Goal: Transaction & Acquisition: Purchase product/service

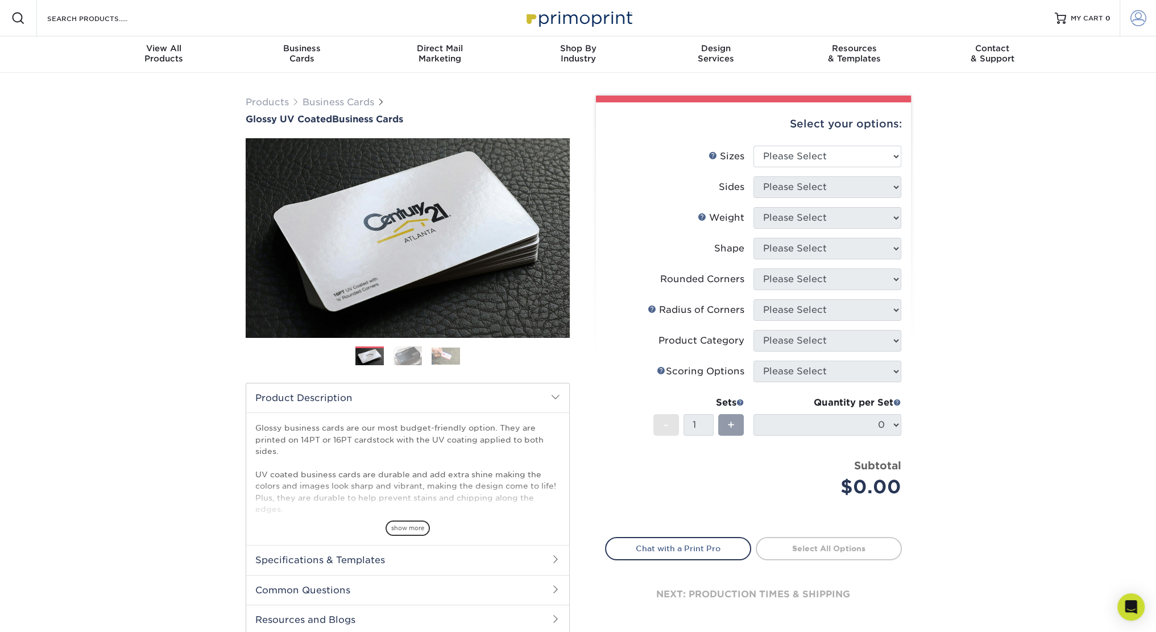
click at [1129, 13] on link "Account" at bounding box center [1137, 18] width 36 height 36
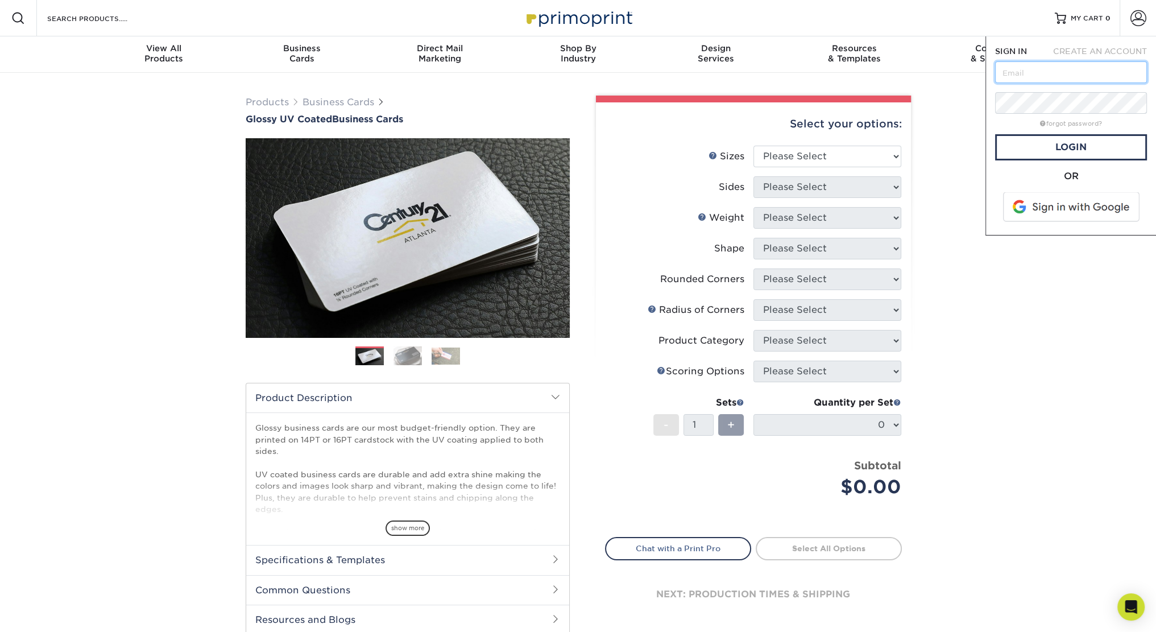
click at [1093, 63] on input "text" at bounding box center [1071, 72] width 152 height 22
click at [1095, 211] on span at bounding box center [1071, 207] width 145 height 30
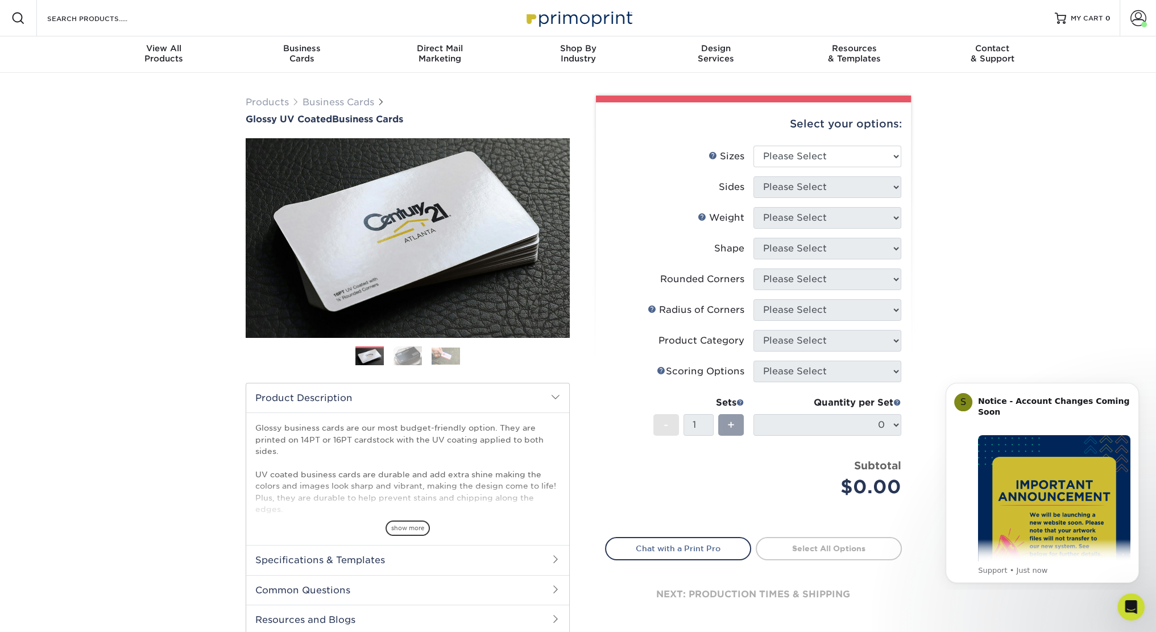
click at [1041, 264] on div "Products Business Cards Glossy UV Coated Business Cards Previous Next" at bounding box center [578, 376] width 1156 height 607
click at [1064, 22] on div at bounding box center [1060, 18] width 11 height 11
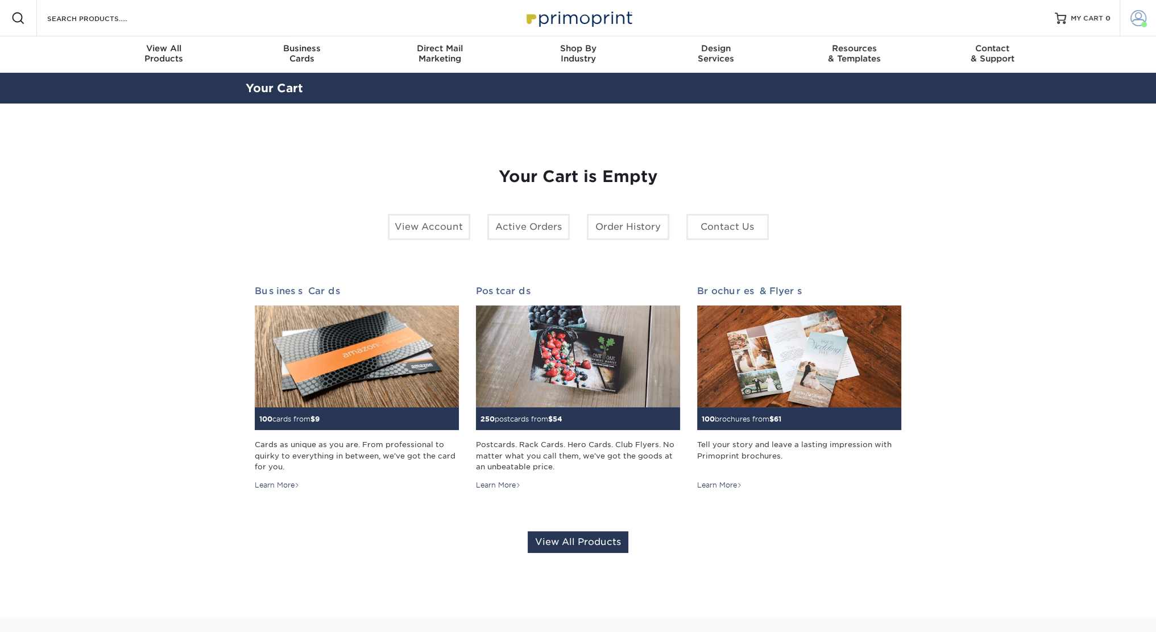
click at [1140, 22] on span at bounding box center [1138, 18] width 16 height 16
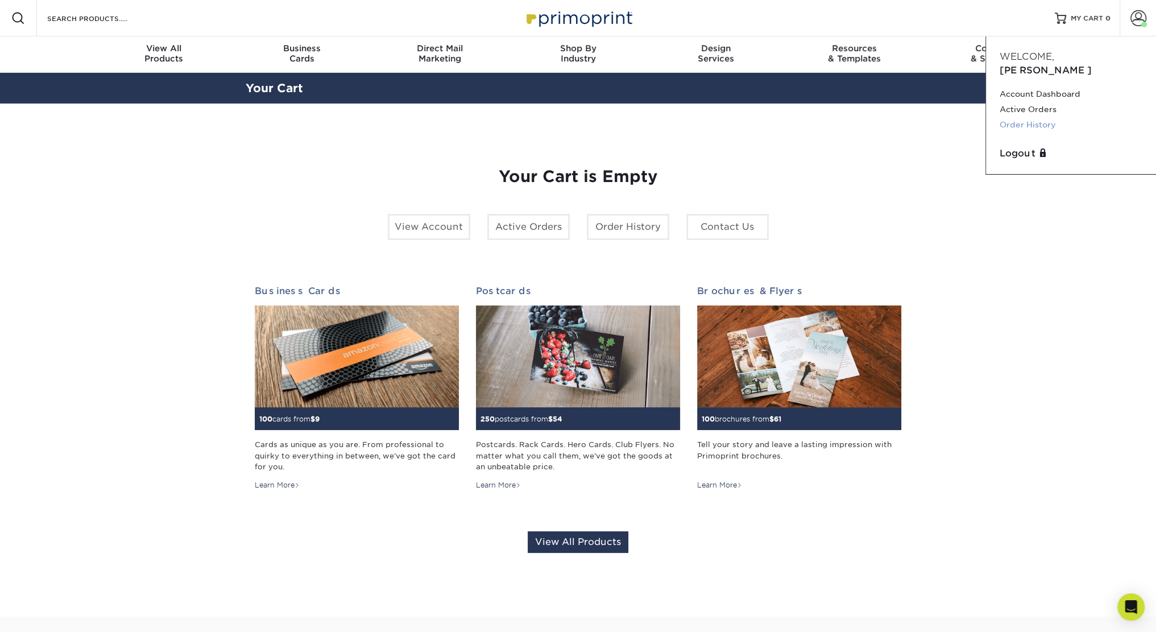
click at [1043, 117] on link "Order History" at bounding box center [1070, 124] width 143 height 15
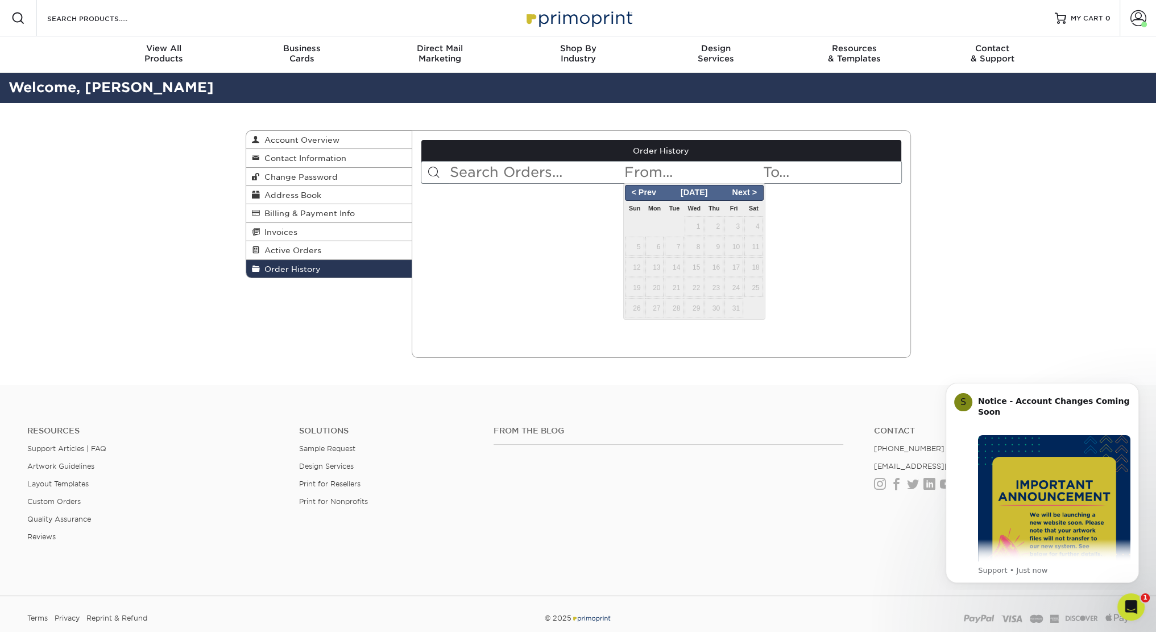
click at [662, 167] on input "text" at bounding box center [692, 172] width 139 height 22
click at [308, 271] on span "Order History" at bounding box center [290, 268] width 61 height 9
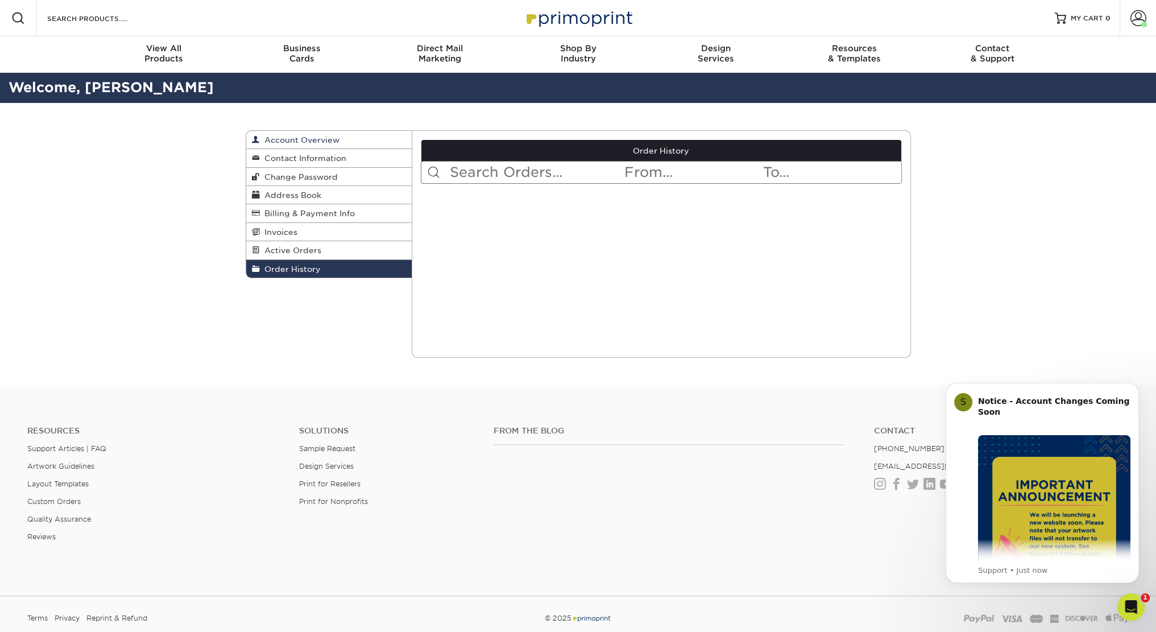
click at [322, 139] on span "Account Overview" at bounding box center [300, 139] width 80 height 9
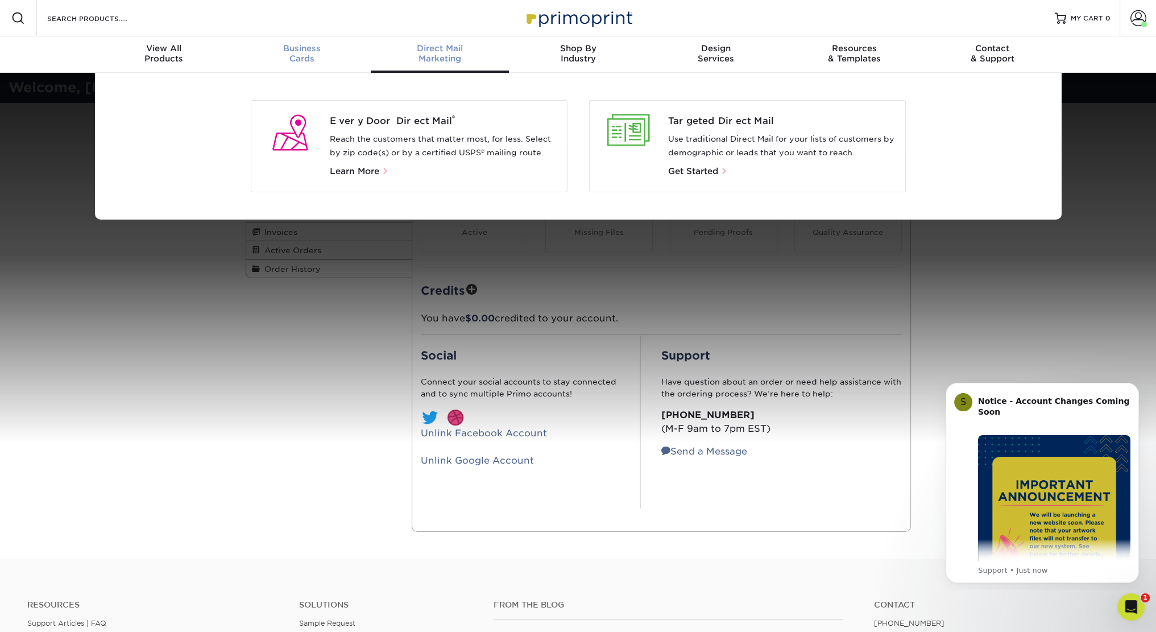
scroll to position [1, 0]
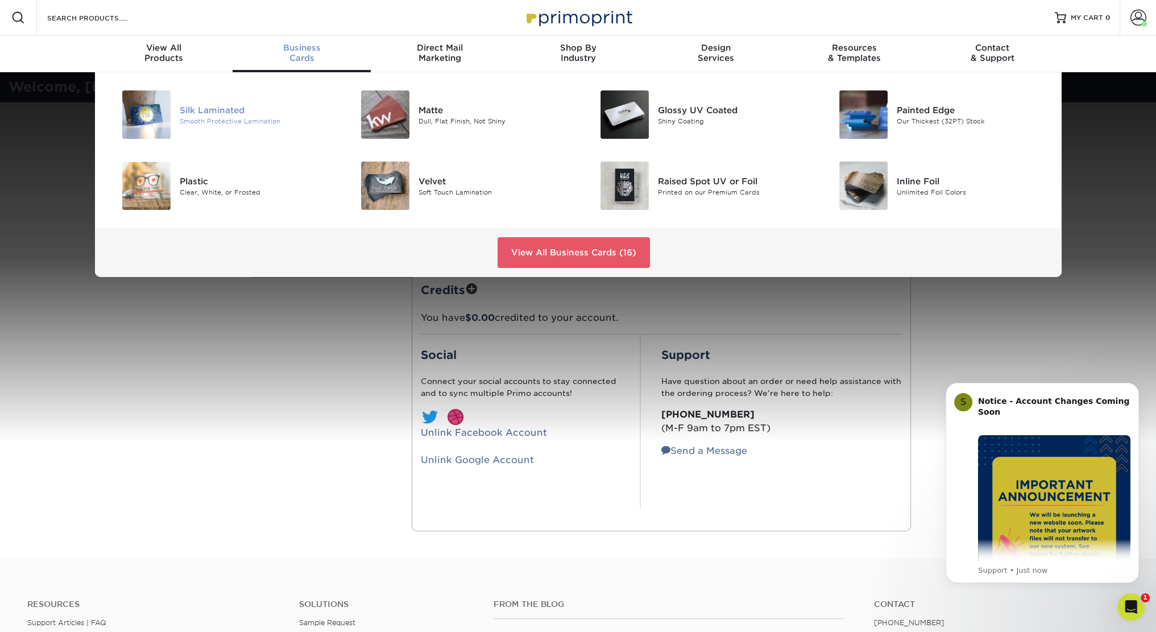
click at [211, 109] on div "Silk Laminated" at bounding box center [255, 109] width 151 height 13
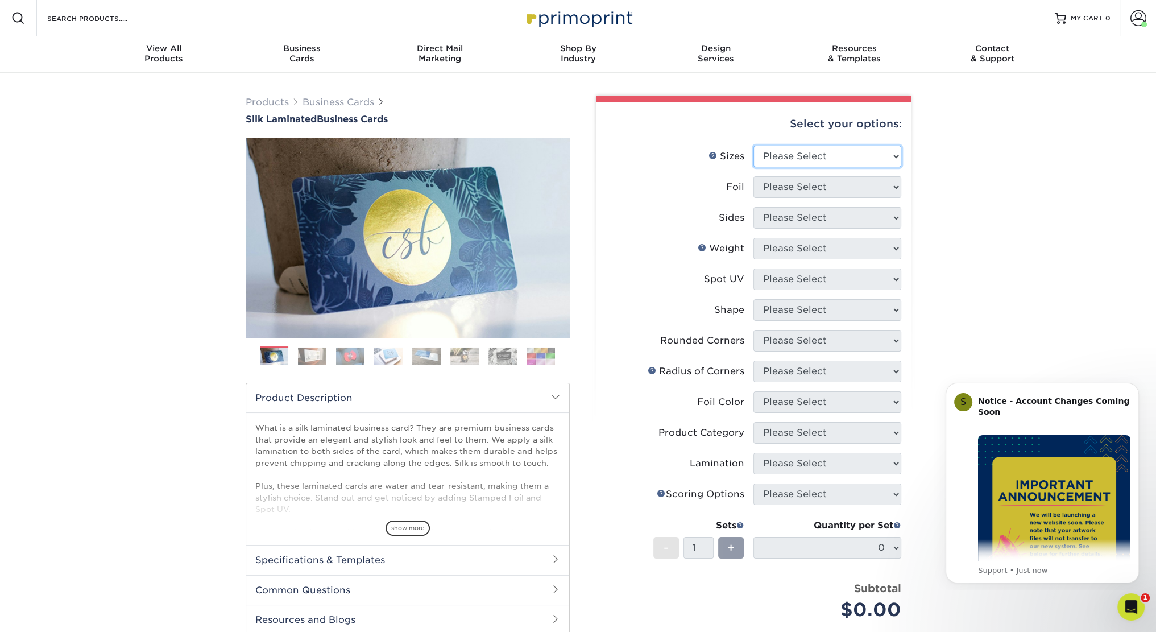
click at [830, 153] on select "Please Select 1.5" x 3.5" - Mini 1.75" x 3.5" - Mini 2" x 2" - Square 2" x 3" -…" at bounding box center [827, 157] width 148 height 22
select select "2.00x3.50"
click at [753, 146] on select "Please Select 1.5" x 3.5" - Mini 1.75" x 3.5" - Mini 2" x 2" - Square 2" x 3" -…" at bounding box center [827, 157] width 148 height 22
click at [830, 192] on select "Please Select Yes No" at bounding box center [827, 187] width 148 height 22
select select "0"
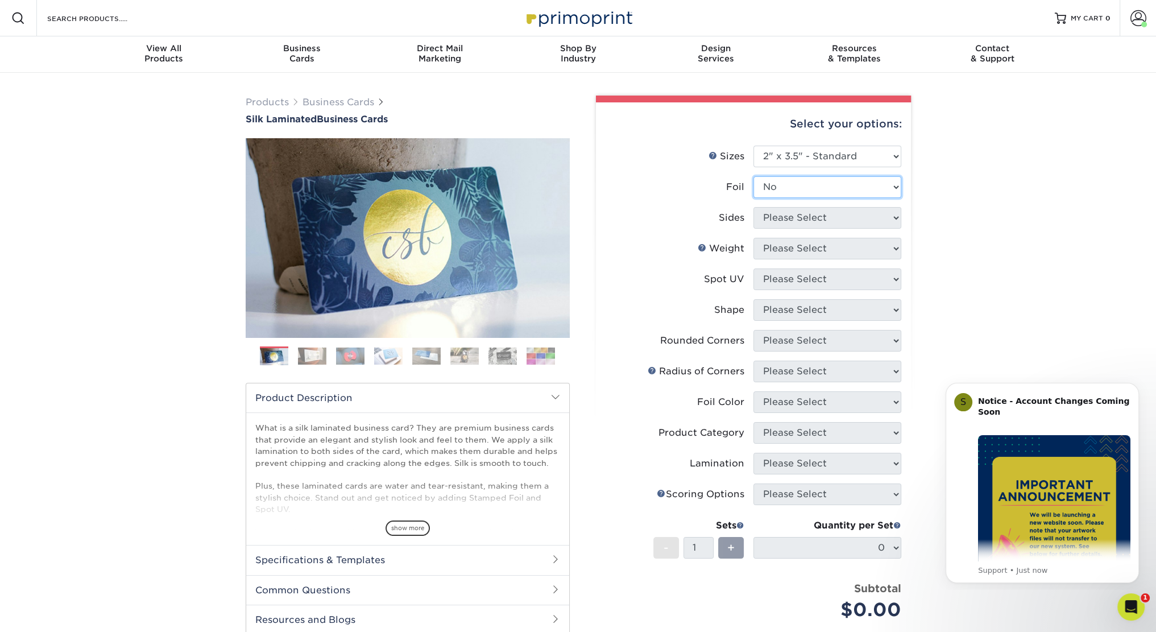
click at [753, 176] on select "Please Select Yes No" at bounding box center [827, 187] width 148 height 22
click at [814, 222] on select "Please Select Print Both Sides Print Front Only" at bounding box center [827, 218] width 148 height 22
select select "13abbda7-1d64-4f25-8bb2-c179b224825d"
click at [753, 207] on select "Please Select Print Both Sides Print Front Only" at bounding box center [827, 218] width 148 height 22
click at [815, 250] on select "Please Select 16PT" at bounding box center [827, 249] width 148 height 22
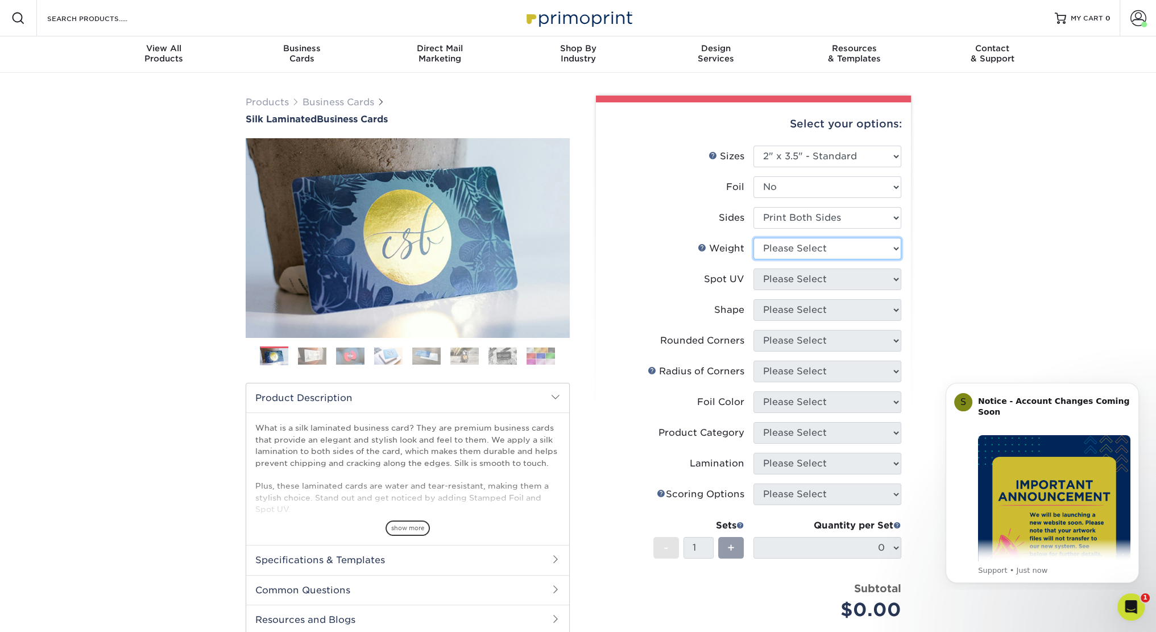
select select "16PT"
click at [753, 238] on select "Please Select 16PT" at bounding box center [827, 249] width 148 height 22
click at [814, 280] on select "Please Select No Spot UV Front and Back (Both Sides) Front Only Back Only" at bounding box center [827, 279] width 148 height 22
select select "0"
click at [753, 268] on select "Please Select No Spot UV Front and Back (Both Sides) Front Only Back Only" at bounding box center [827, 279] width 148 height 22
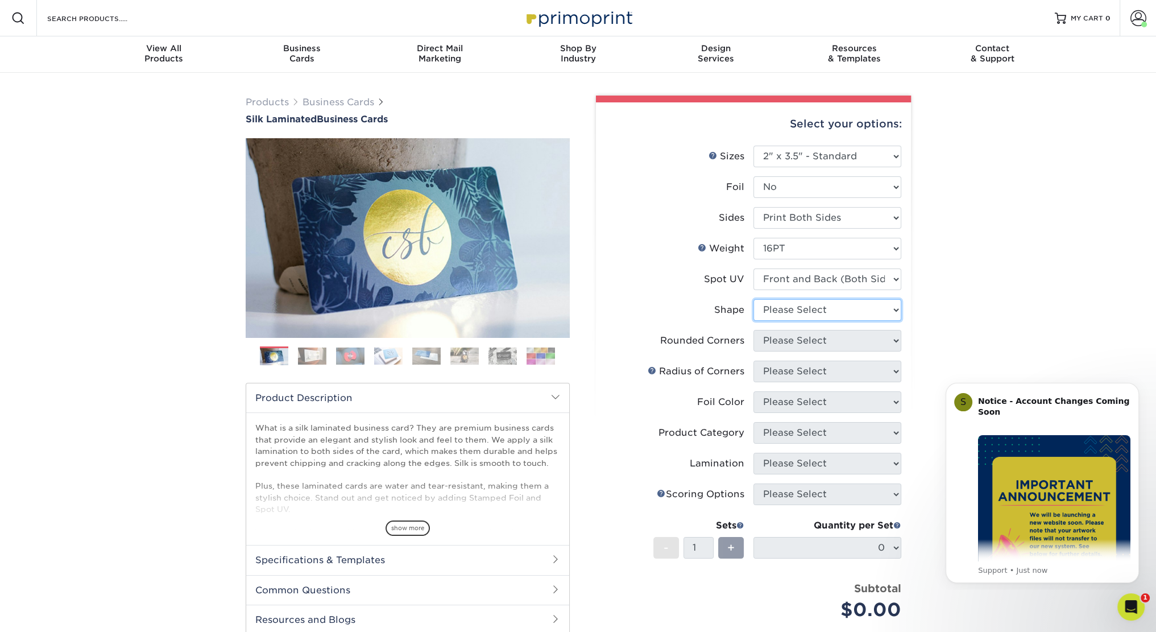
click at [814, 308] on select "Please Select Standard" at bounding box center [827, 310] width 148 height 22
select select "standard"
click at [753, 299] on select "Please Select Standard" at bounding box center [827, 310] width 148 height 22
click at [816, 341] on select "Please Select Yes - Round 2 Corners Yes - Round 4 Corners No" at bounding box center [827, 341] width 148 height 22
select select "0"
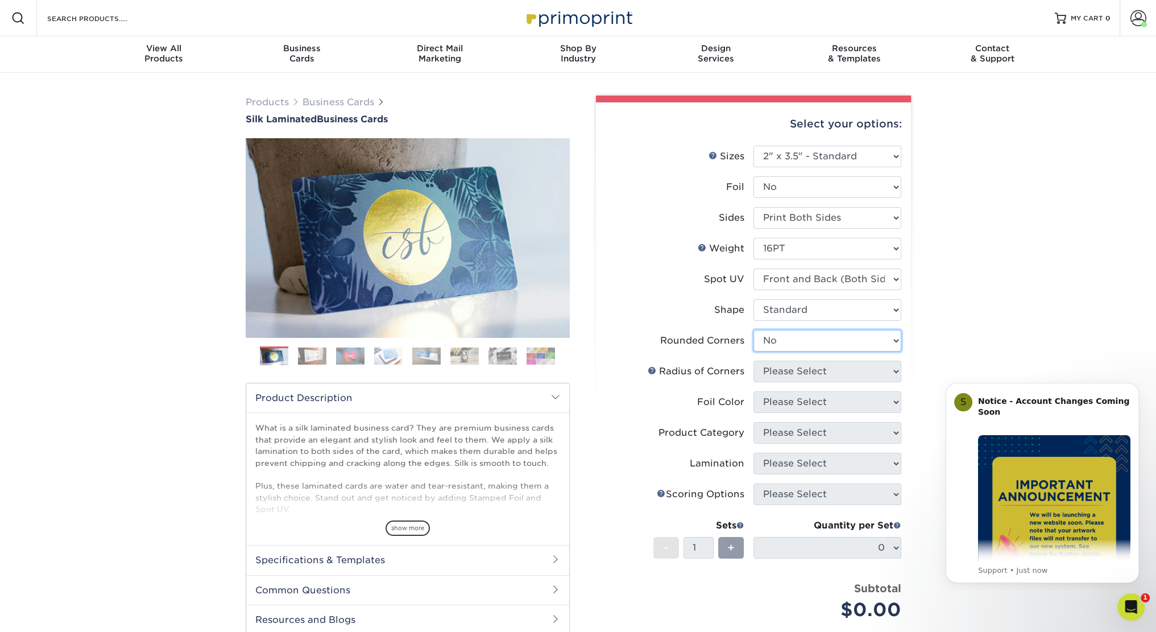
click at [753, 330] on select "Please Select Yes - Round 2 Corners Yes - Round 4 Corners No" at bounding box center [827, 341] width 148 height 22
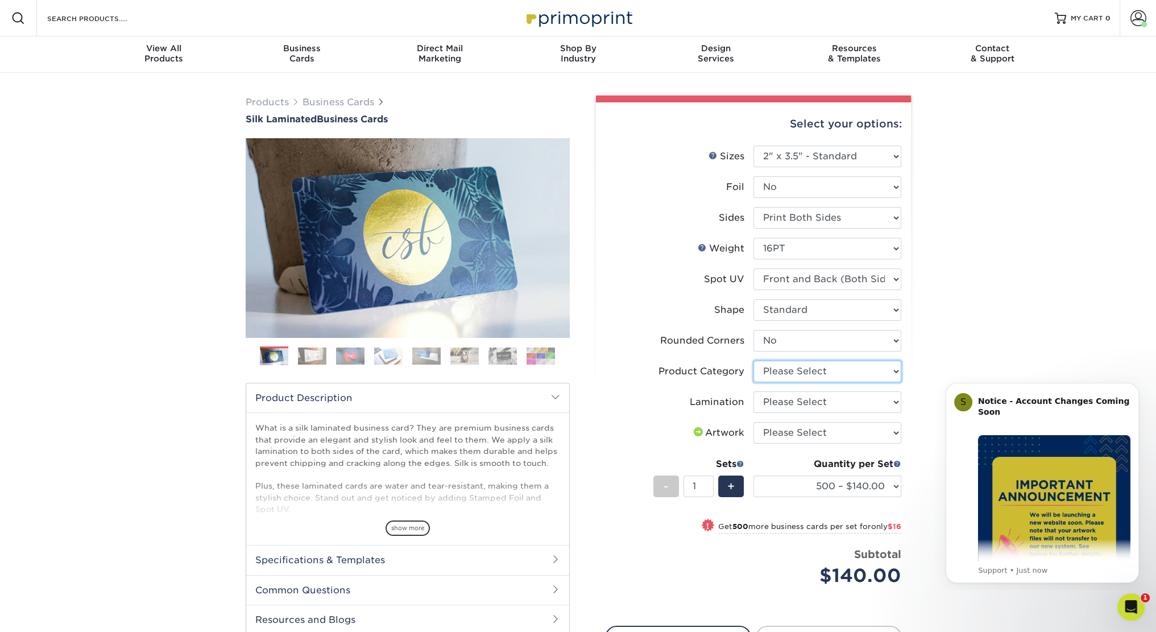
click at [881, 374] on select "Please Select Business Cards" at bounding box center [827, 371] width 148 height 22
select select "3b5148f1-0588-4f88-a218-97bcfdce65c1"
click at [753, 360] on select "Please Select Business Cards" at bounding box center [827, 371] width 148 height 22
click at [868, 397] on select "Please Select Silk" at bounding box center [827, 402] width 148 height 22
select select "ccacb42f-45f7-42d3-bbd3-7c8421cf37f0"
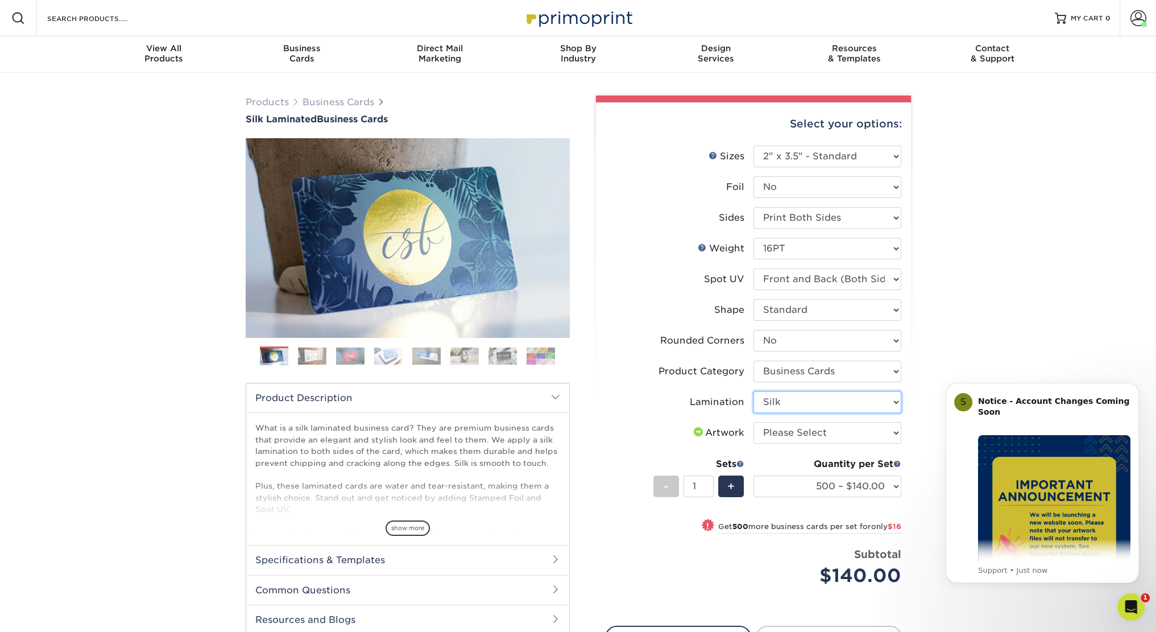
click at [753, 391] on select "Please Select Silk" at bounding box center [827, 402] width 148 height 22
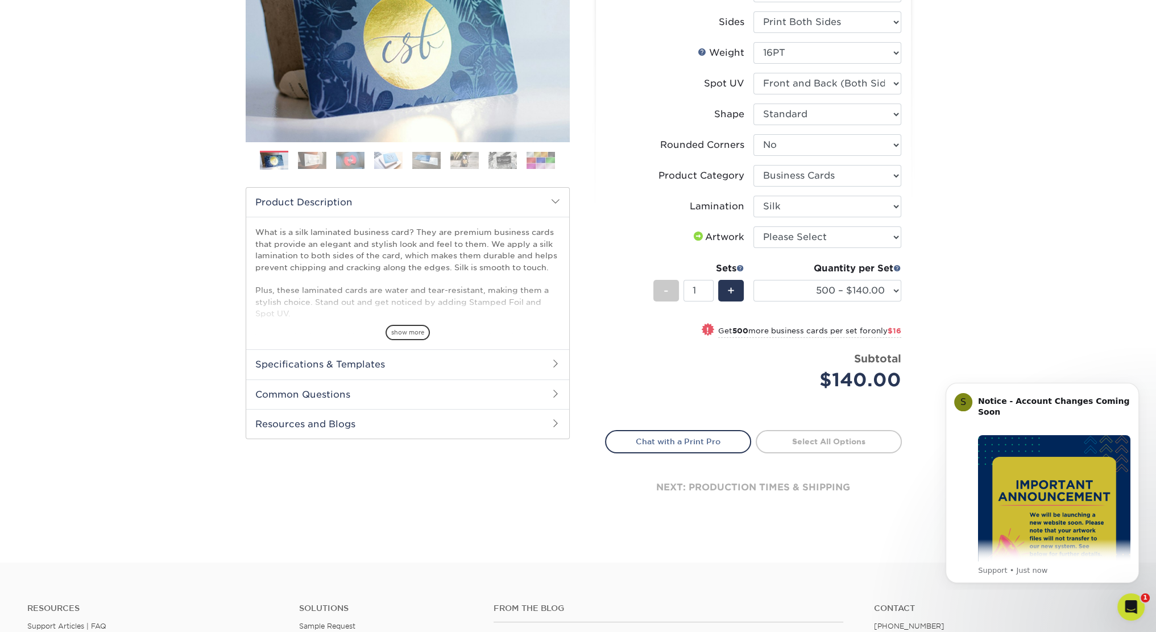
drag, startPoint x: 584, startPoint y: 352, endPoint x: 587, endPoint y: 397, distance: 45.5
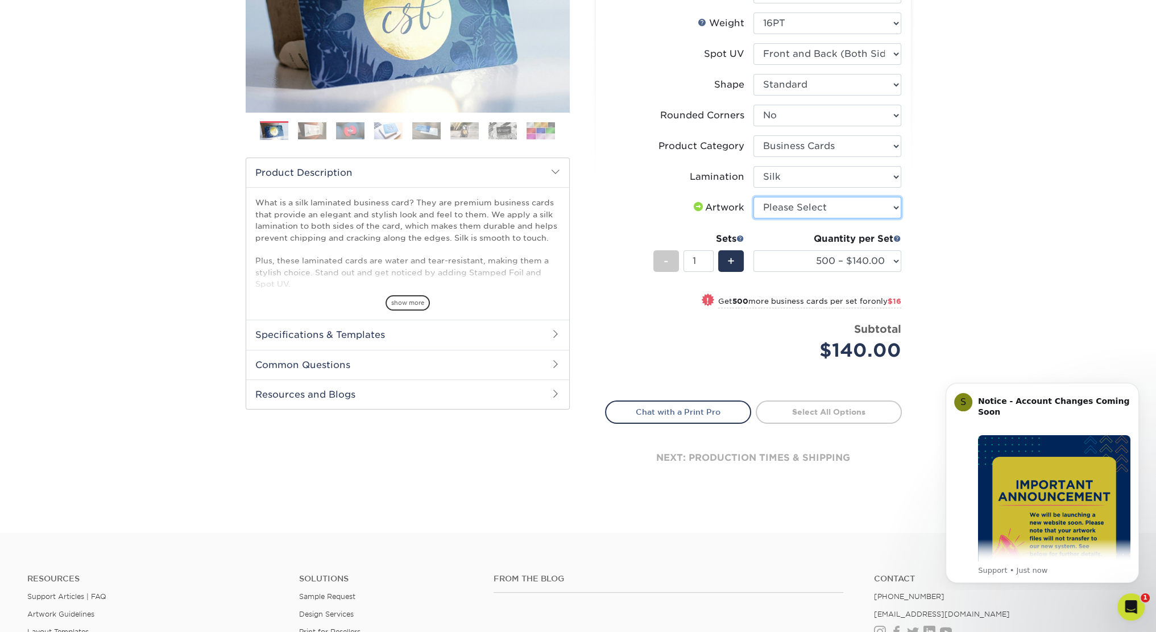
click at [804, 209] on select "Please Select I will upload files I need a design - $100" at bounding box center [827, 208] width 148 height 22
select select "upload"
click at [753, 197] on select "Please Select I will upload files I need a design - $100" at bounding box center [827, 208] width 148 height 22
click at [864, 405] on link "Proceed to Shipping" at bounding box center [829, 410] width 146 height 20
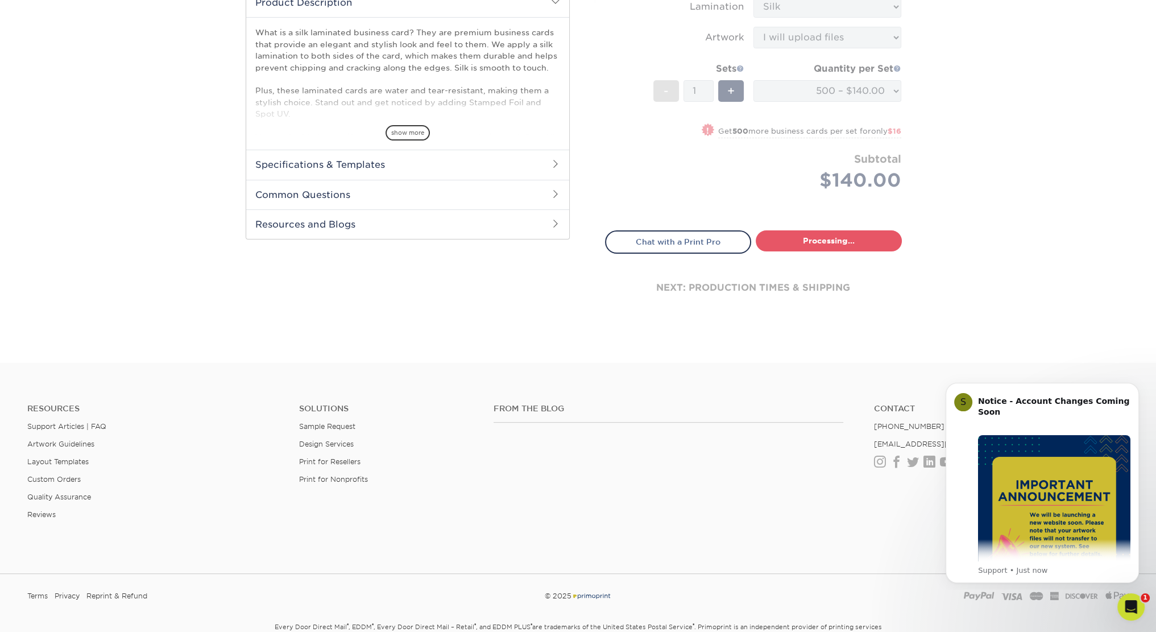
select select "a02e7c76-bdf4-4cc9-8b1d-1aa03151ab1e"
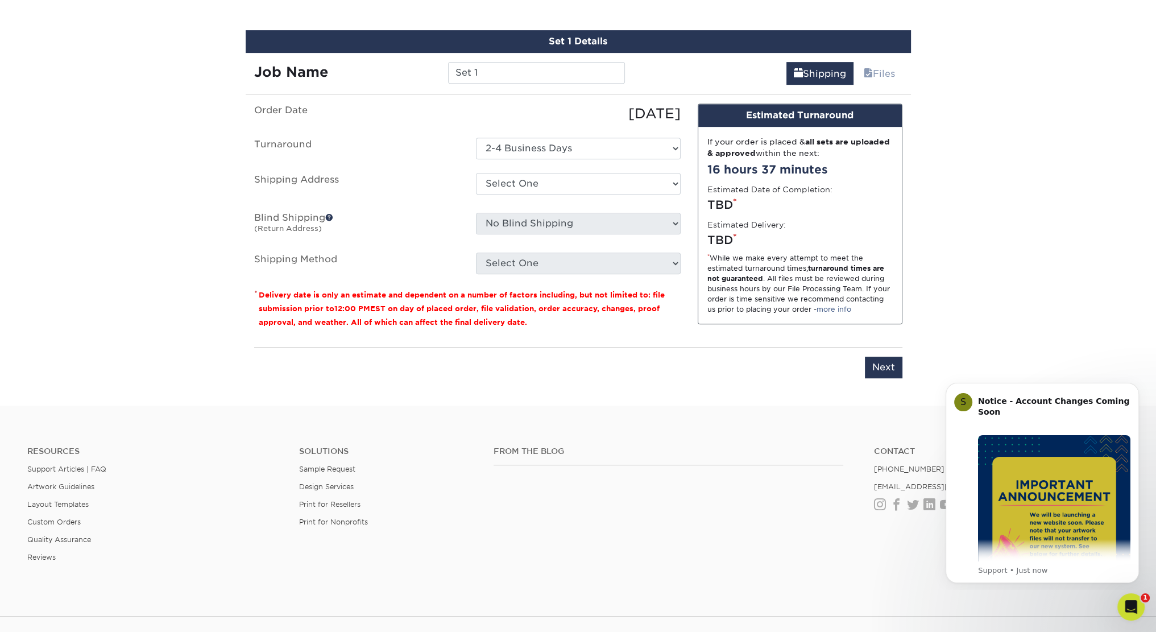
scroll to position [655, 0]
